Goal: Information Seeking & Learning: Understand process/instructions

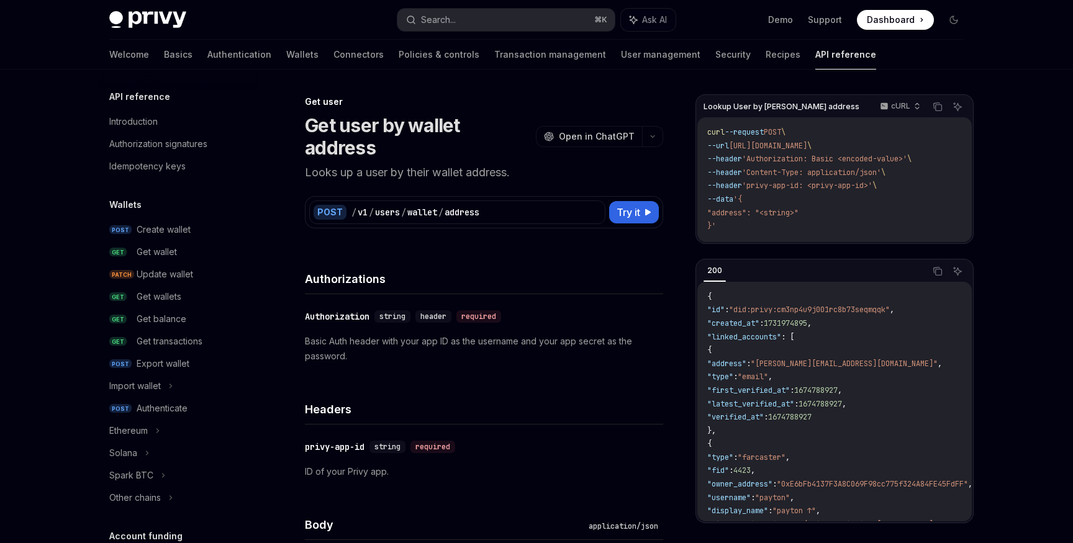
scroll to position [874, 0]
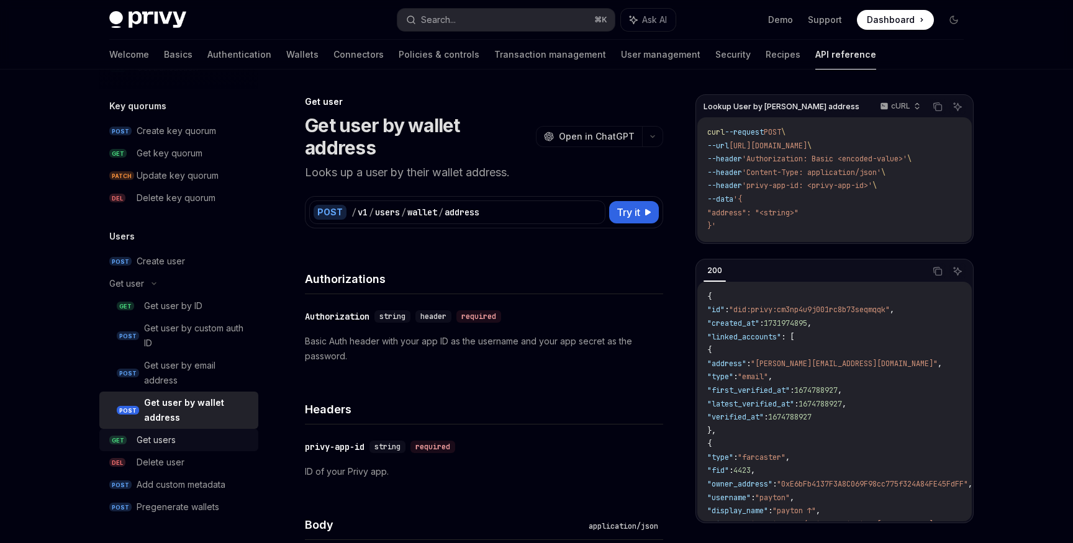
click at [151, 435] on div "Get users" at bounding box center [156, 440] width 39 height 15
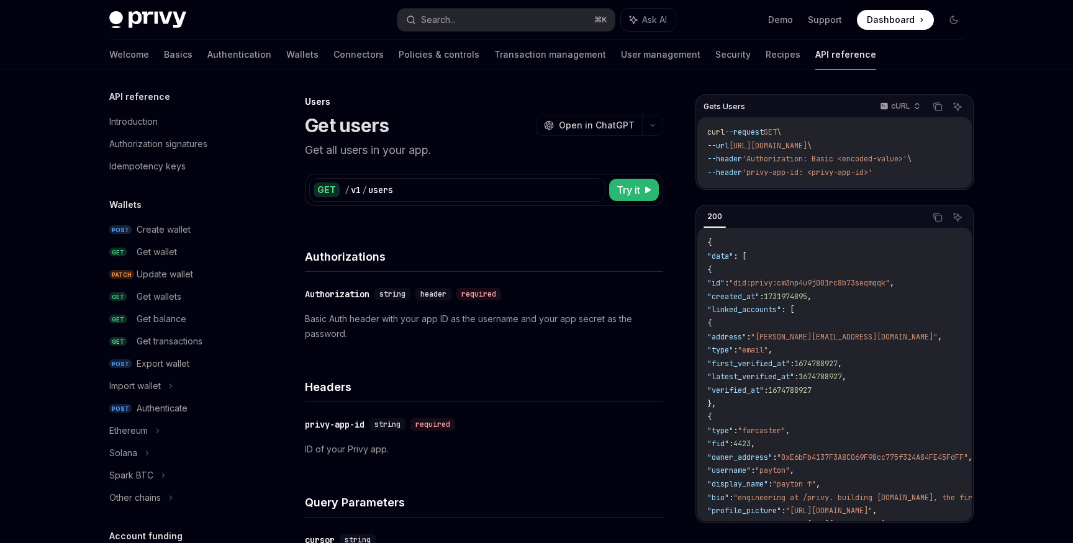
scroll to position [740, 0]
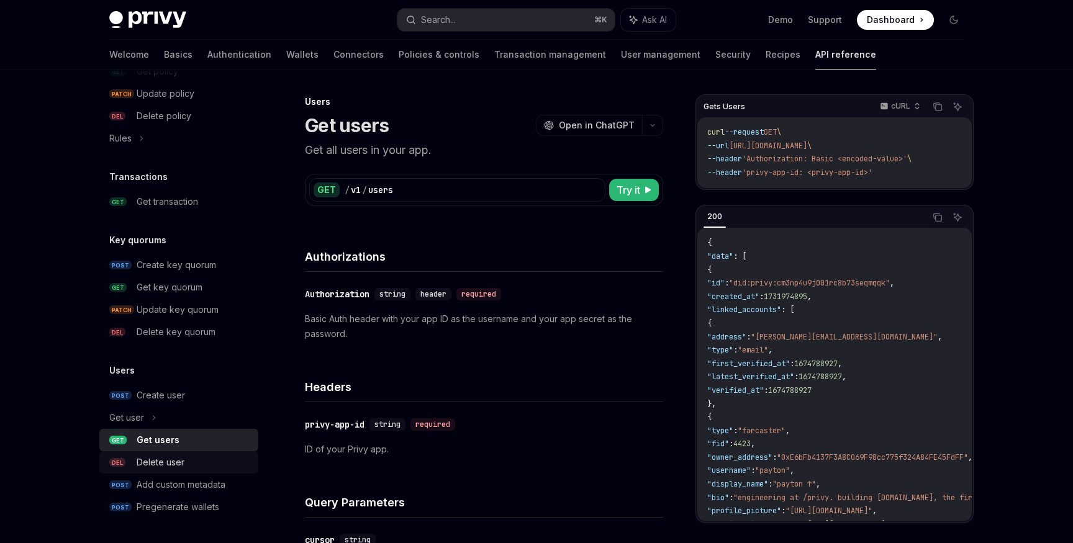
click at [158, 459] on div "Delete user" at bounding box center [161, 462] width 48 height 15
type textarea "*"
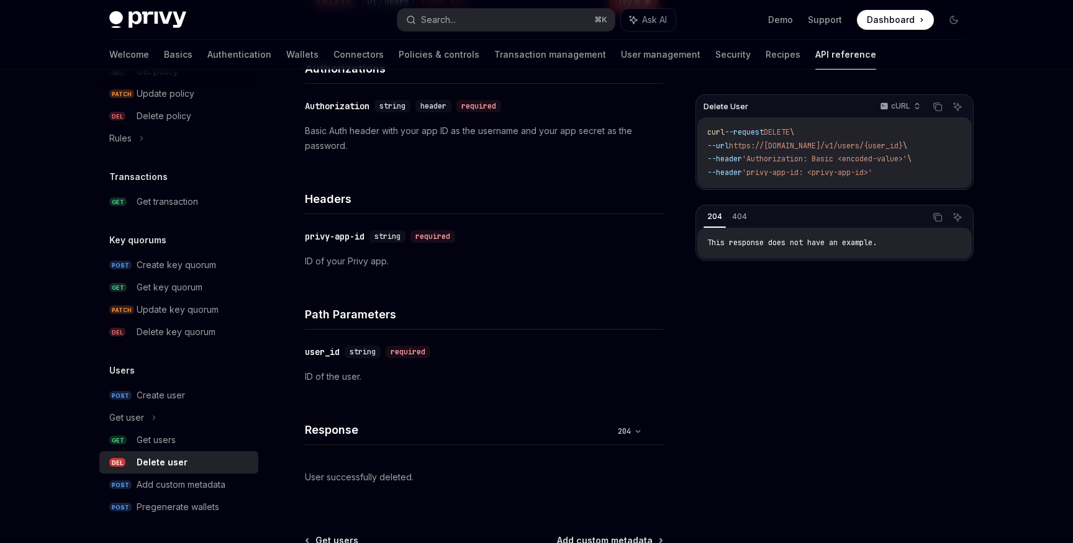
scroll to position [182, 0]
